Goal: Task Accomplishment & Management: Manage account settings

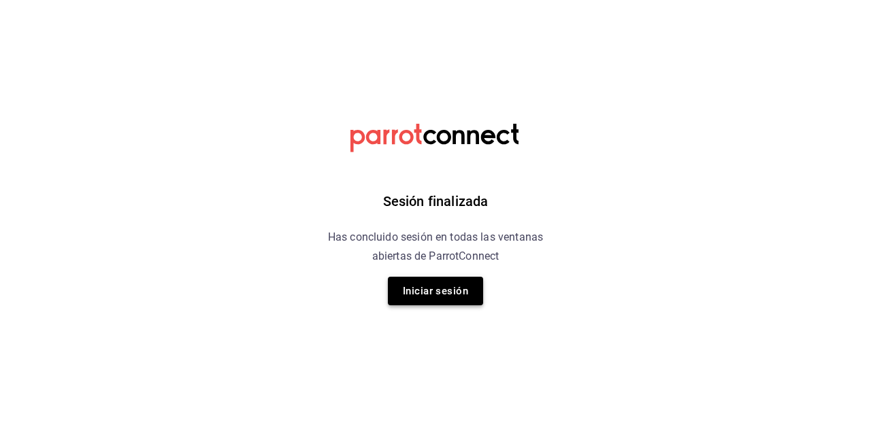
drag, startPoint x: 433, startPoint y: 270, endPoint x: 430, endPoint y: 285, distance: 15.2
click at [430, 285] on div "Sesión finalizada Has concluido sesión en todas las ventanas abiertas de Parrot…" at bounding box center [435, 214] width 343 height 429
click at [430, 285] on button "Iniciar sesión" at bounding box center [435, 291] width 95 height 29
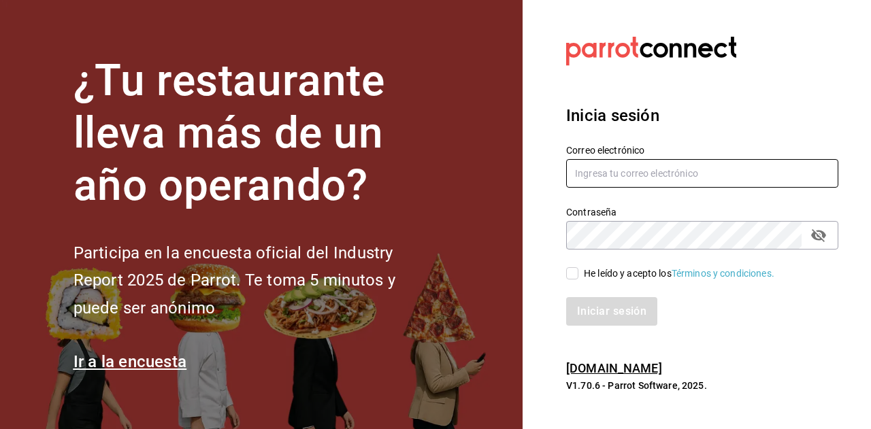
drag, startPoint x: 672, startPoint y: 154, endPoint x: 662, endPoint y: 167, distance: 15.9
click at [662, 167] on div "Correo electrónico" at bounding box center [702, 167] width 272 height 46
click at [662, 167] on input "text" at bounding box center [702, 173] width 272 height 29
type input "ramiroperazab@hotmail.com"
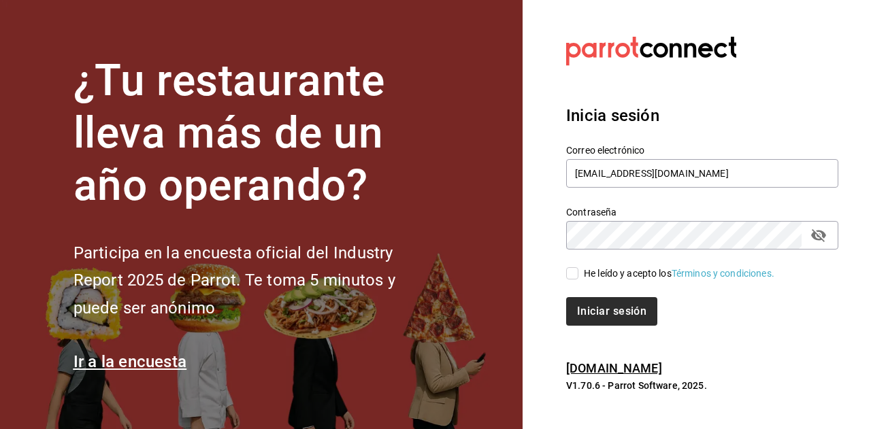
click at [579, 275] on span "He leído y acepto los Términos y condiciones." at bounding box center [676, 274] width 196 height 14
click at [578, 275] on input "He leído y acepto los Términos y condiciones." at bounding box center [572, 273] width 12 height 12
checkbox input "true"
click at [599, 315] on button "Iniciar sesión" at bounding box center [612, 311] width 92 height 29
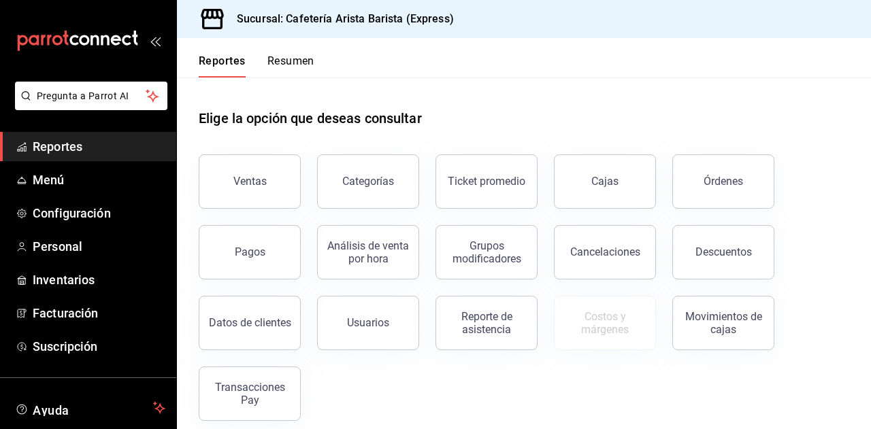
click at [290, 65] on button "Resumen" at bounding box center [290, 65] width 47 height 23
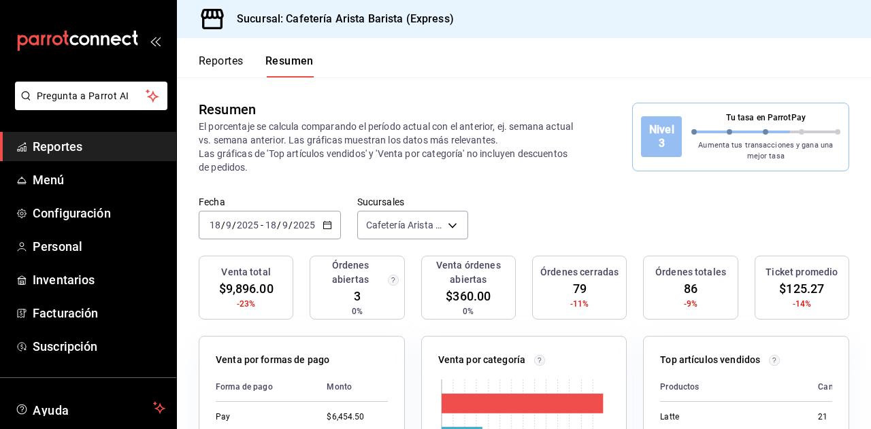
click at [222, 65] on button "Reportes" at bounding box center [221, 65] width 45 height 23
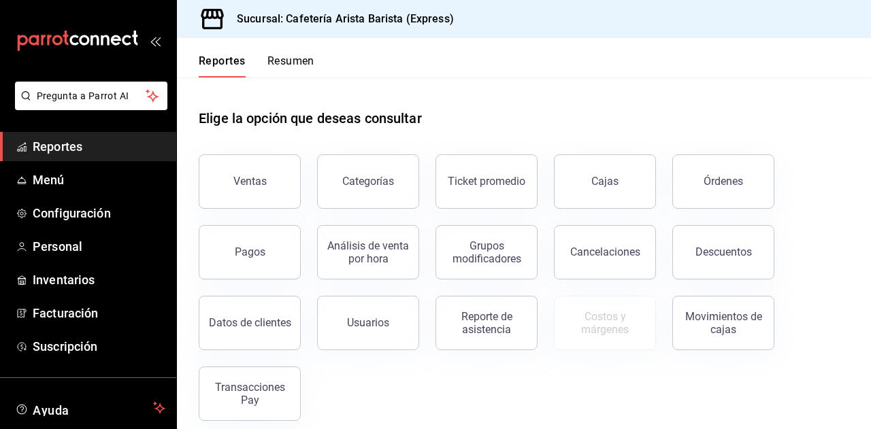
click at [301, 61] on button "Resumen" at bounding box center [290, 65] width 47 height 23
